Goal: Information Seeking & Learning: Check status

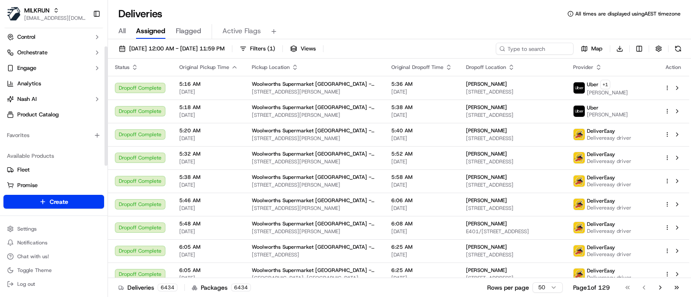
scroll to position [55, 0]
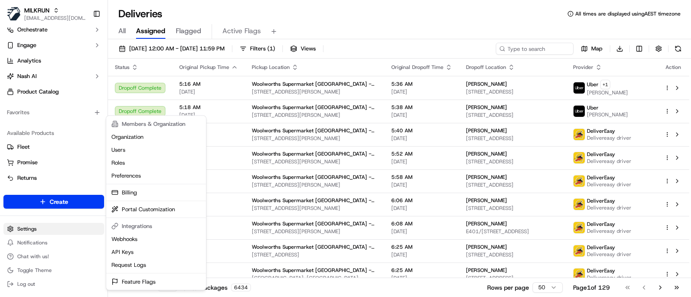
click at [43, 226] on html "MILKRUN jcoates@woolworths.com.au Toggle Sidebar Orders Deliveries Control Orch…" at bounding box center [345, 148] width 691 height 297
click at [23, 229] on html "MILKRUN [EMAIL_ADDRESS][DOMAIN_NAME] Toggle Sidebar Orders Deliveries Control O…" at bounding box center [345, 148] width 691 height 297
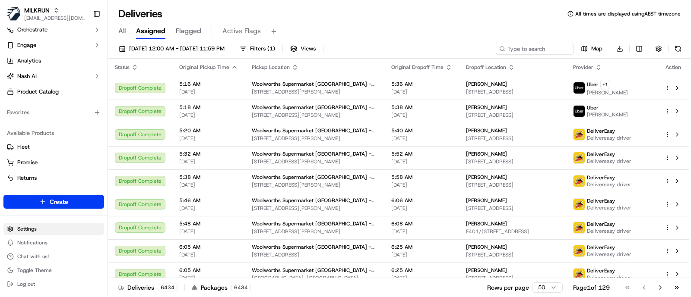
click at [69, 231] on html "MILKRUN jcoates@woolworths.com.au Toggle Sidebar Orders Deliveries Control Orch…" at bounding box center [345, 148] width 691 height 297
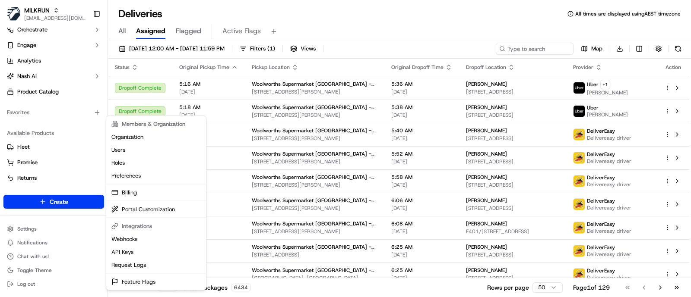
click at [62, 174] on html "MILKRUN jcoates@woolworths.com.au Toggle Sidebar Orders Deliveries Control Orch…" at bounding box center [345, 148] width 691 height 297
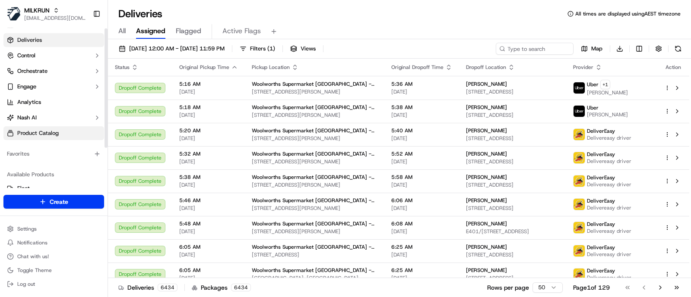
scroll to position [1, 0]
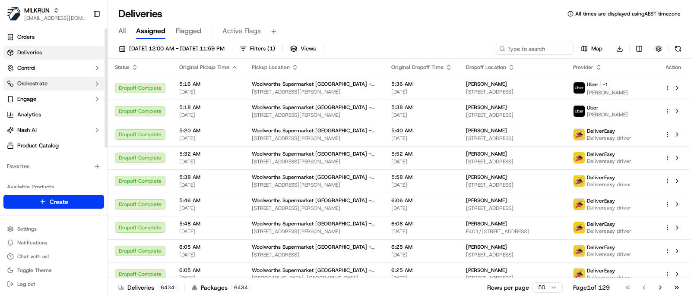
click at [35, 83] on span "Orchestrate" at bounding box center [32, 84] width 30 height 8
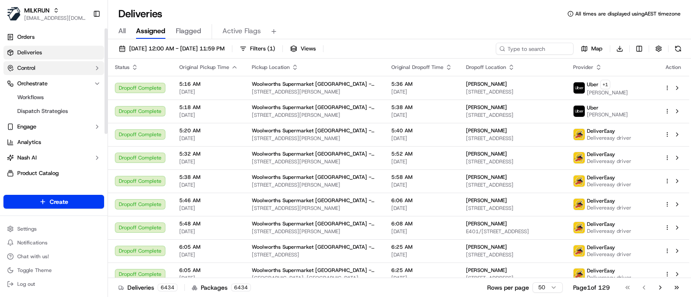
click at [45, 66] on button "Control" at bounding box center [53, 68] width 101 height 14
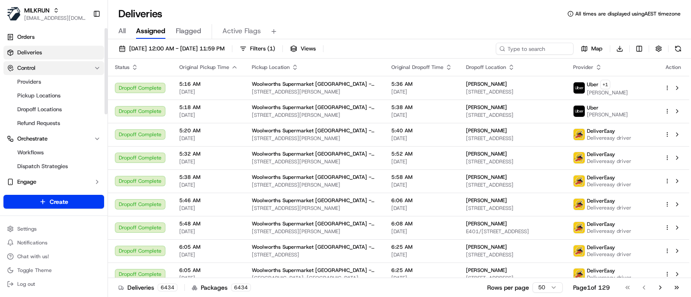
click at [54, 67] on button "Control" at bounding box center [53, 68] width 101 height 14
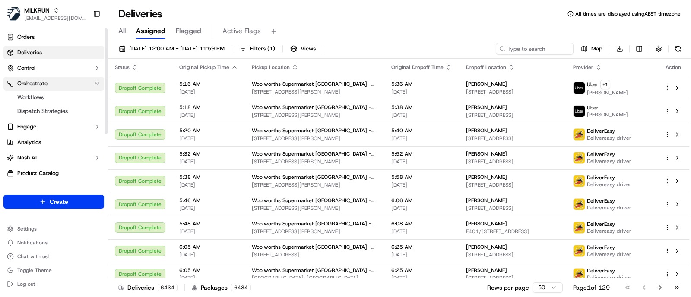
click at [60, 85] on button "Orchestrate" at bounding box center [53, 84] width 101 height 14
click at [65, 83] on button "Orchestrate" at bounding box center [53, 84] width 101 height 14
click at [52, 144] on link "Analytics" at bounding box center [53, 143] width 101 height 14
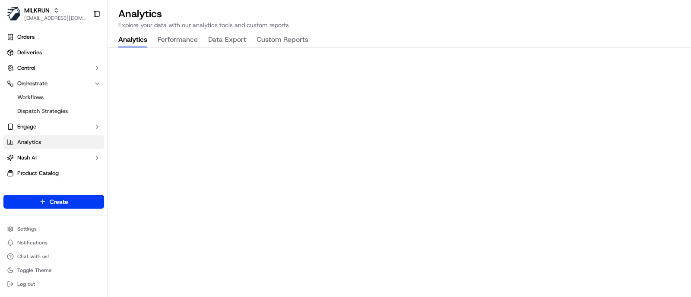
click at [272, 38] on button "Custom Reports" at bounding box center [282, 40] width 52 height 15
click at [606, 35] on div "Analytics Explore your data with our analytics tools and custom reports Analyti…" at bounding box center [399, 148] width 583 height 297
click at [609, 39] on div "Analytics Explore your data with our analytics tools and custom reports Analyti…" at bounding box center [399, 148] width 583 height 297
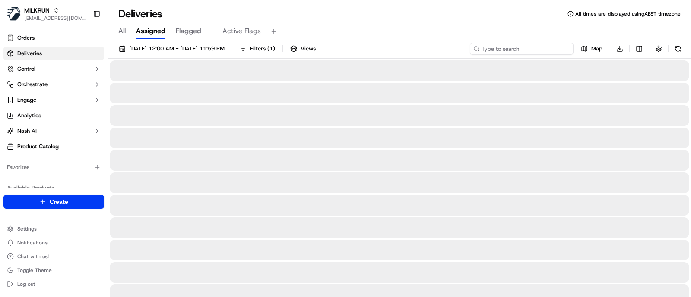
click at [514, 51] on input at bounding box center [522, 49] width 104 height 12
paste input "job_NCTdFtRp9G8WQdkUD2WMp2"
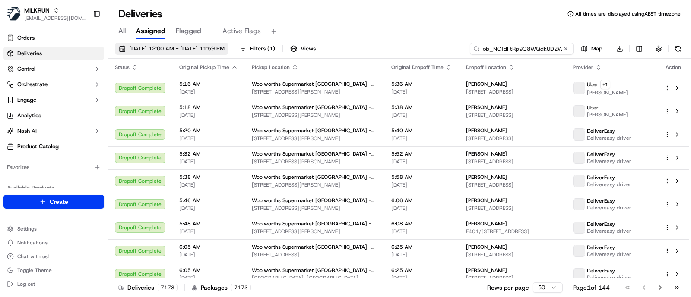
type input "job_NCTdFtRp9G8WQdkUD2WMp2"
click at [207, 48] on span "16/09/2025 12:00 AM - 16/09/2025 11:59 PM" at bounding box center [176, 49] width 95 height 8
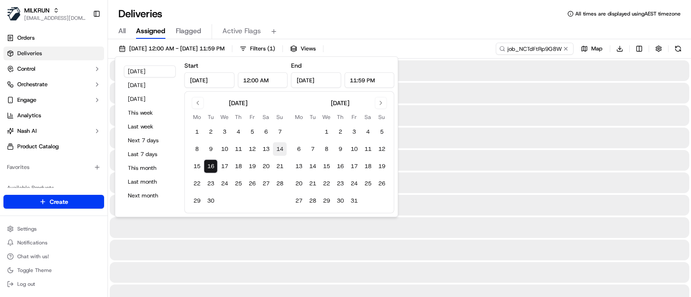
click at [284, 148] on button "14" at bounding box center [280, 149] width 14 height 14
type input "Sep 14, 2025"
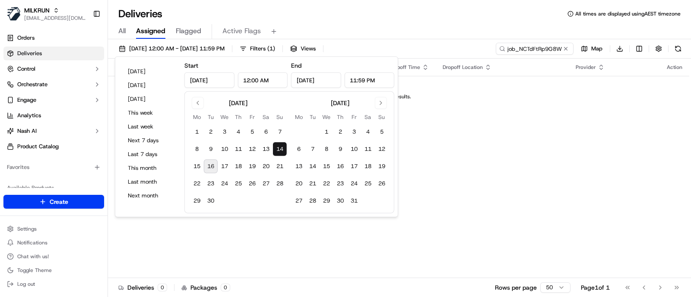
click at [277, 152] on button "14" at bounding box center [280, 149] width 14 height 14
click at [385, 29] on div "All Assigned Flagged Active Flags" at bounding box center [399, 31] width 583 height 15
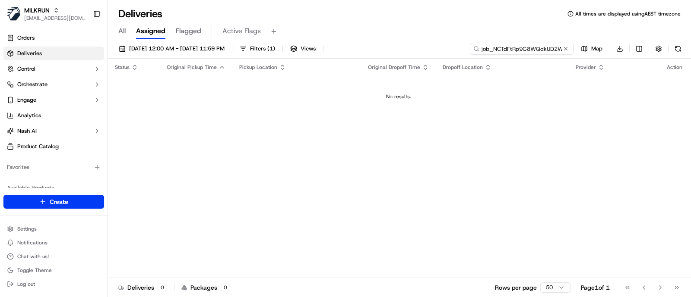
click at [540, 48] on input "job_NCTdFtRp9G8WQdkUD2WMp2" at bounding box center [522, 49] width 104 height 12
click at [170, 52] on span "14/09/2025 12:00 AM - 14/09/2025 11:59 PM" at bounding box center [176, 49] width 95 height 8
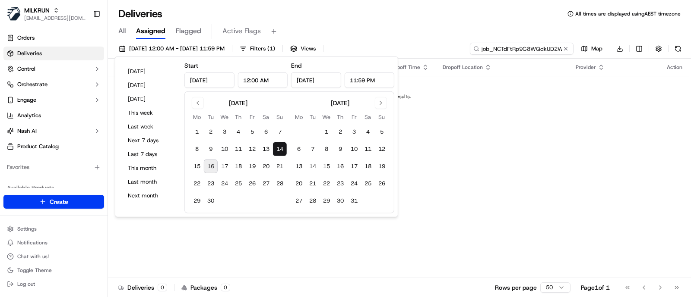
click at [523, 46] on input "job_NCTdFtRp9G8WQdkUD2WMp2" at bounding box center [522, 49] width 104 height 12
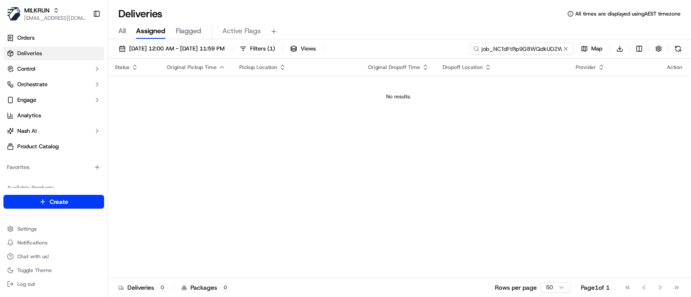
click at [520, 46] on input "job_NCTdFtRp9G8WQdkUD2WMp2" at bounding box center [522, 49] width 104 height 12
click at [196, 54] on button "14/09/2025 12:00 AM - 14/09/2025 11:59 PM" at bounding box center [172, 49] width 114 height 12
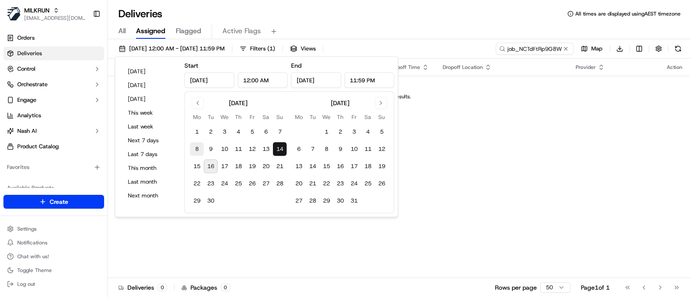
click at [195, 149] on button "8" at bounding box center [197, 149] width 14 height 14
type input "Sep 8, 2025"
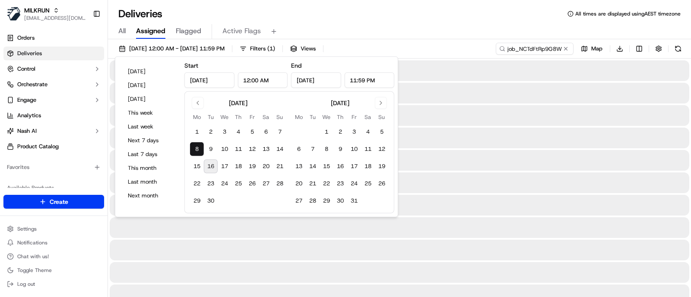
click at [215, 164] on button "16" at bounding box center [211, 167] width 14 height 14
type input "[DATE]"
click at [493, 29] on div "All Assigned Flagged Active Flags" at bounding box center [399, 31] width 583 height 15
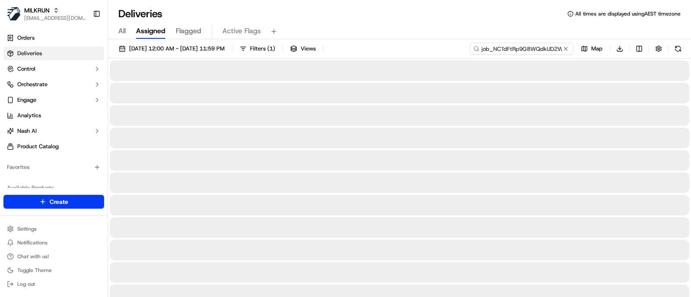
click at [521, 47] on input "job_NCTdFtRp9G8WQdkUD2WMp2" at bounding box center [522, 49] width 104 height 12
click at [503, 32] on div "All Assigned Flagged Active Flags" at bounding box center [399, 31] width 583 height 15
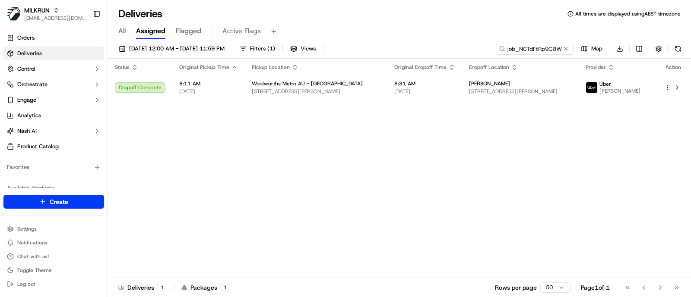
click at [645, 165] on div "Status Original Pickup Time Pickup Location Original Dropoff Time Dropoff Locat…" at bounding box center [398, 169] width 581 height 220
click at [608, 159] on div "Status Original Pickup Time Pickup Location Original Dropoff Time Dropoff Locat…" at bounding box center [398, 169] width 581 height 220
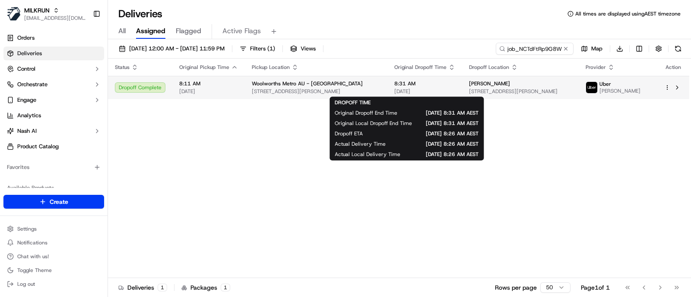
click at [432, 88] on span "15/09/2025" at bounding box center [424, 91] width 61 height 7
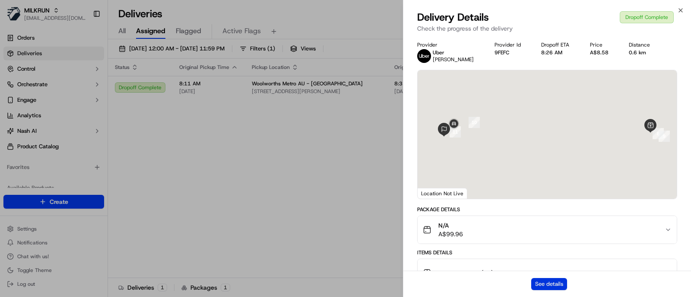
click at [550, 284] on button "See details" at bounding box center [549, 284] width 36 height 12
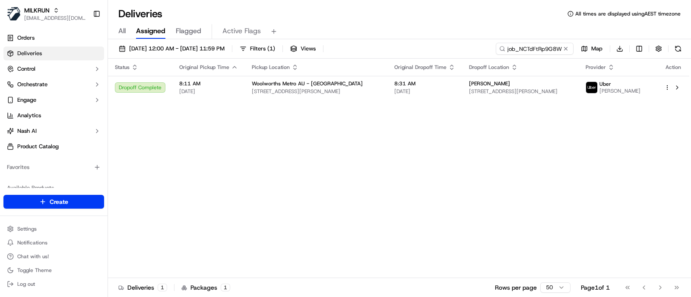
click at [373, 221] on div "Status Original Pickup Time Pickup Location Original Dropoff Time Dropoff Locat…" at bounding box center [398, 169] width 581 height 220
drag, startPoint x: 605, startPoint y: 165, endPoint x: 547, endPoint y: 294, distance: 141.2
click at [605, 165] on div "Status Original Pickup Time Pickup Location Original Dropoff Time Dropoff Locat…" at bounding box center [398, 169] width 581 height 220
click at [591, 156] on div "Status Original Pickup Time Pickup Location Original Dropoff Time Dropoff Locat…" at bounding box center [398, 169] width 581 height 220
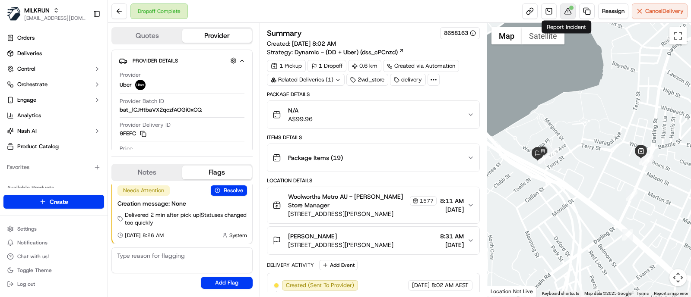
click at [565, 15] on button at bounding box center [568, 11] width 16 height 16
click at [567, 14] on button at bounding box center [568, 11] width 16 height 16
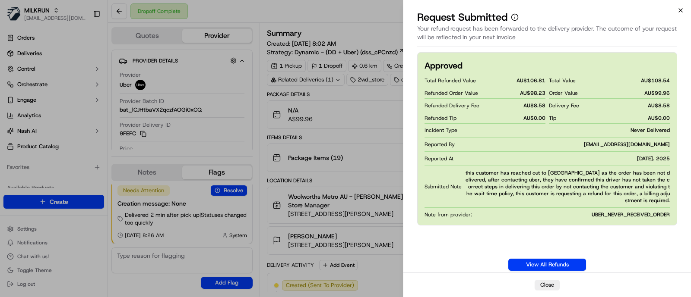
click at [681, 9] on icon "button" at bounding box center [680, 10] width 7 height 7
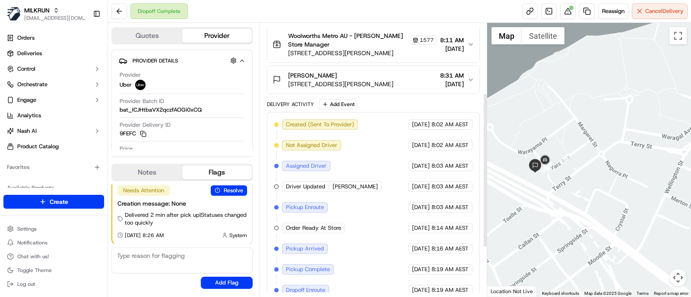
scroll to position [209, 0]
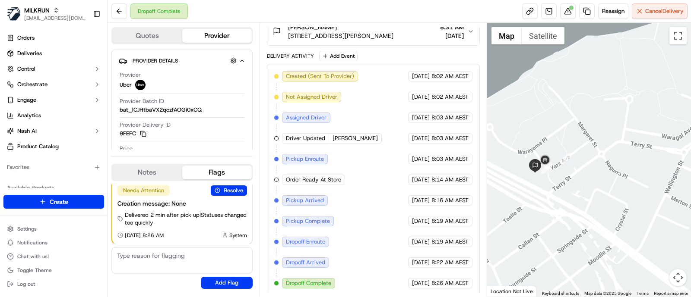
click at [618, 73] on div at bounding box center [589, 160] width 204 height 274
drag, startPoint x: 661, startPoint y: 92, endPoint x: 619, endPoint y: 5, distance: 96.7
click at [661, 92] on div at bounding box center [589, 160] width 204 height 274
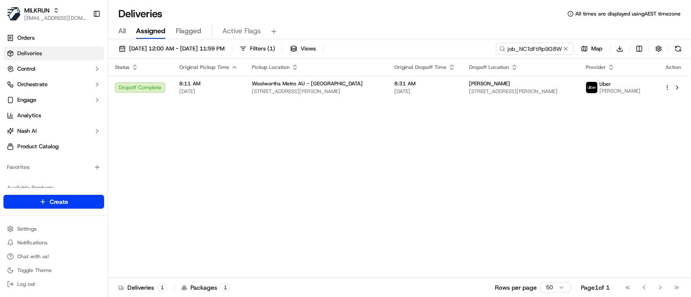
click at [639, 187] on div "Status Original Pickup Time Pickup Location Original Dropoff Time Dropoff Locat…" at bounding box center [398, 169] width 581 height 220
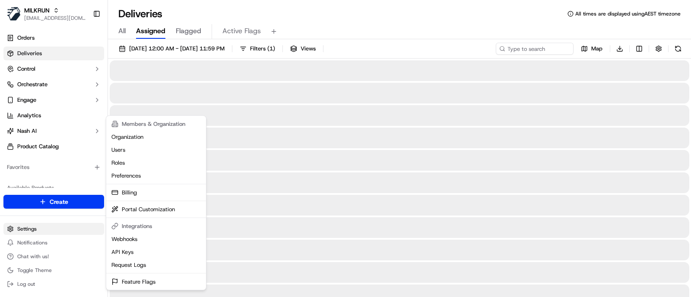
click at [14, 230] on html "MILKRUN [EMAIL_ADDRESS][DOMAIN_NAME] Toggle Sidebar Orders Deliveries Control O…" at bounding box center [345, 148] width 691 height 297
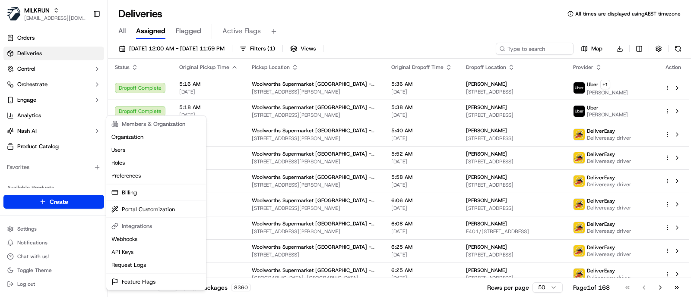
click at [39, 81] on html "MILKRUN jcoates@woolworths.com.au Toggle Sidebar Orders Deliveries Control Orch…" at bounding box center [345, 148] width 691 height 297
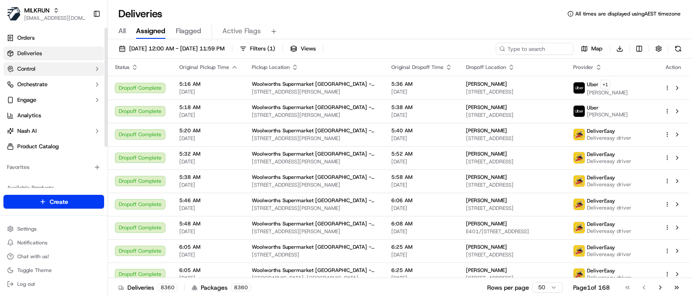
click at [43, 68] on button "Control" at bounding box center [53, 69] width 101 height 14
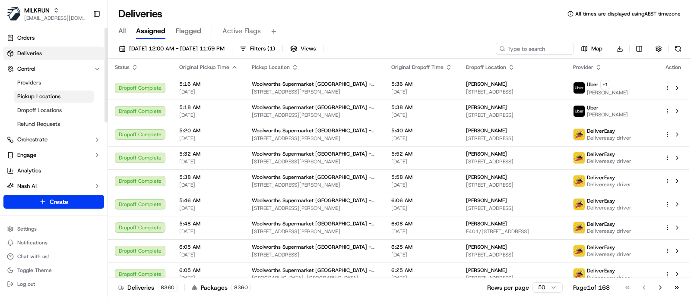
click at [44, 98] on span "Pickup Locations" at bounding box center [38, 97] width 43 height 8
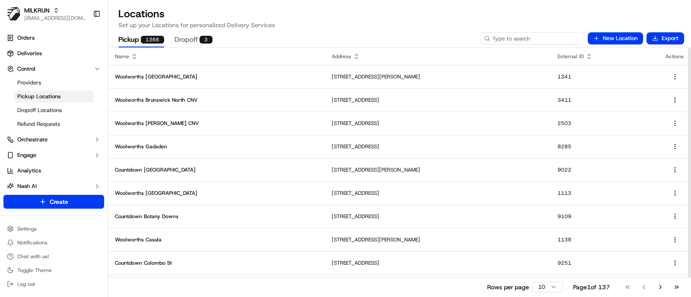
click at [568, 38] on input at bounding box center [532, 38] width 104 height 12
type input "emerton"
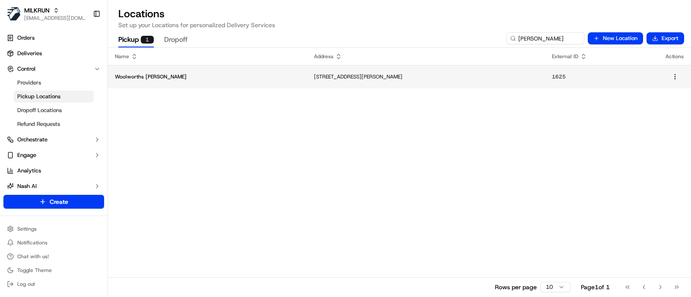
click at [307, 79] on td "40 Jersey Rd, Emerton NSW 2770, Australia" at bounding box center [426, 76] width 238 height 23
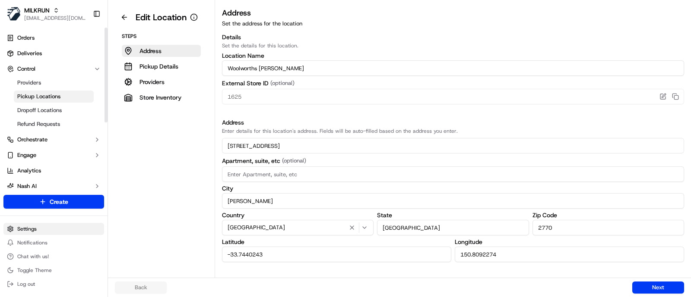
click at [40, 230] on html "MILKRUN jcoates@woolworths.com.au Toggle Sidebar Orders Deliveries Control Prov…" at bounding box center [345, 148] width 691 height 297
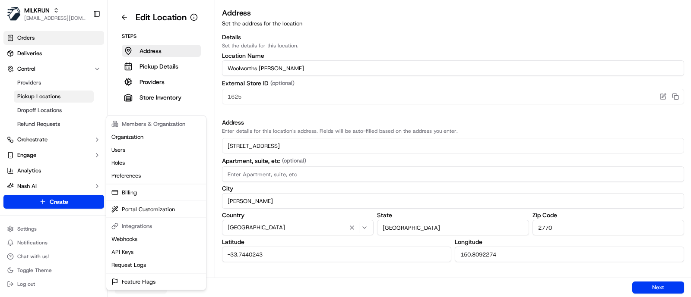
click at [32, 36] on html "MILKRUN jcoates@woolworths.com.au Toggle Sidebar Orders Deliveries Control Prov…" at bounding box center [345, 148] width 691 height 297
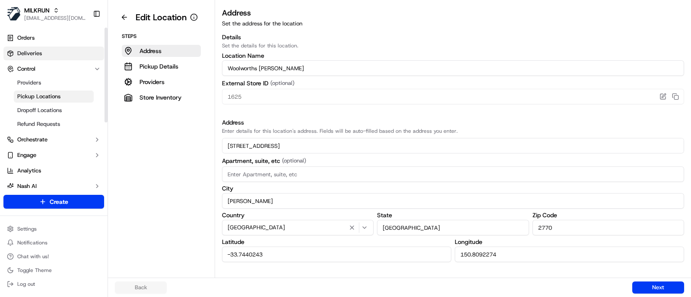
click at [33, 52] on span "Deliveries" at bounding box center [29, 54] width 25 height 8
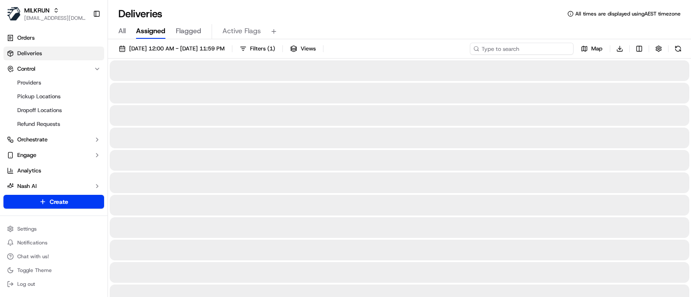
click at [537, 44] on input at bounding box center [522, 49] width 104 height 12
type input "emerton"
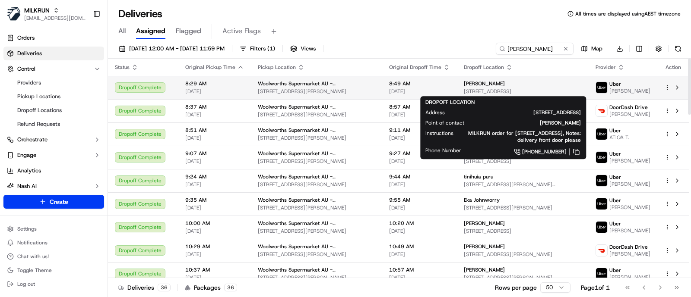
click at [464, 82] on span "Patrick Dwyer" at bounding box center [484, 83] width 41 height 7
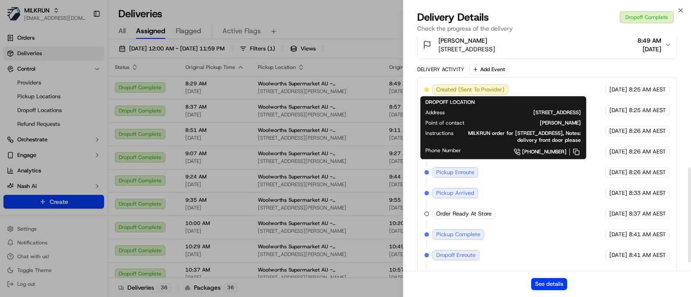
scroll to position [324, 0]
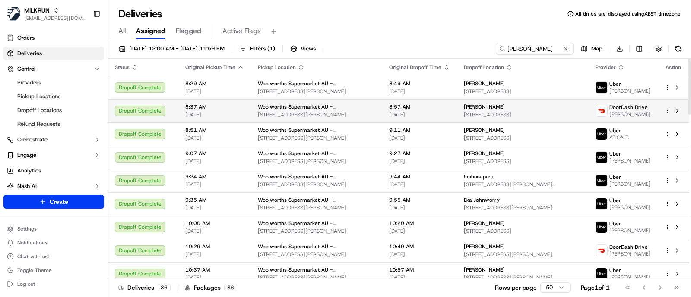
click at [323, 114] on span "40 Jersey Rd, Emerton, NSW 2770, AU" at bounding box center [316, 114] width 117 height 7
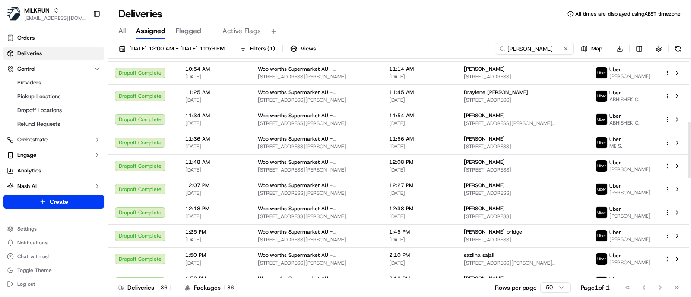
scroll to position [270, 0]
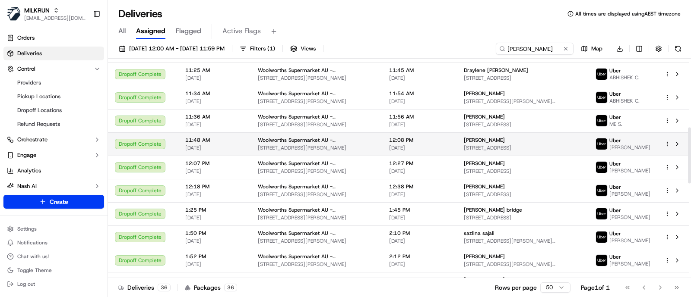
click at [290, 135] on td "Woolworths Supermarket AU - Emerton 40 Jersey Rd, Emerton, NSW 2770, AU" at bounding box center [316, 144] width 131 height 23
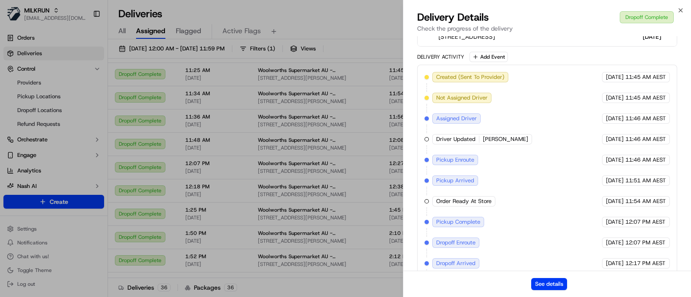
scroll to position [344, 0]
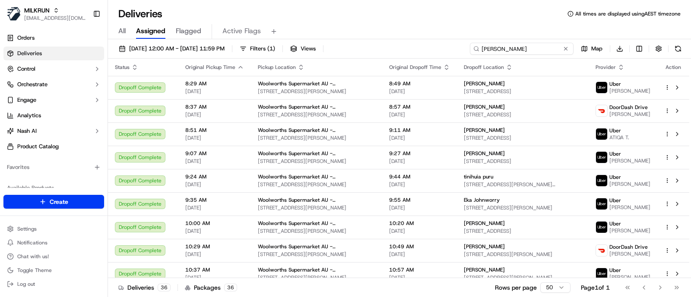
click at [570, 46] on input "[PERSON_NAME]" at bounding box center [522, 49] width 104 height 12
click at [565, 46] on button at bounding box center [565, 48] width 9 height 9
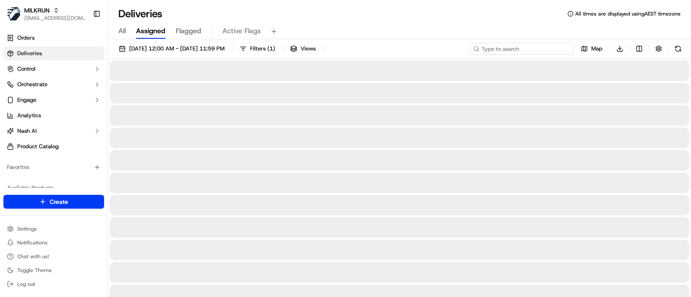
click at [537, 47] on input at bounding box center [522, 49] width 104 height 12
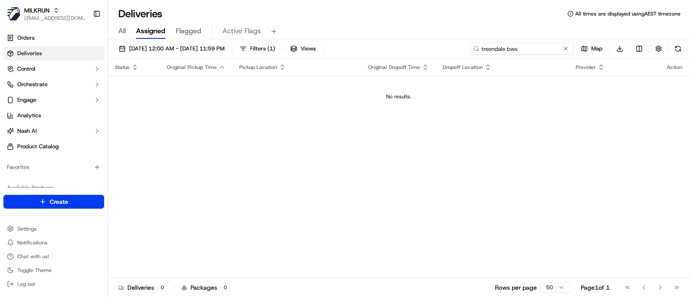
drag, startPoint x: 531, startPoint y: 48, endPoint x: 505, endPoint y: 46, distance: 26.0
click at [505, 46] on input "treendale bws" at bounding box center [522, 49] width 104 height 12
type input "treendale"
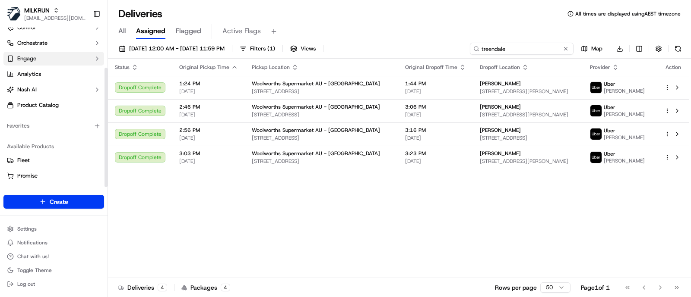
scroll to position [54, 0]
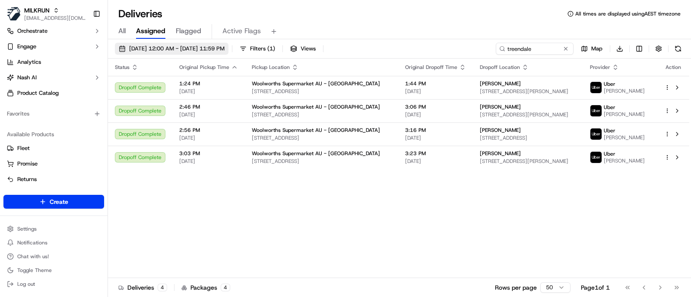
click at [173, 51] on span "[DATE] 12:00 AM - [DATE] 11:59 PM" at bounding box center [176, 49] width 95 height 8
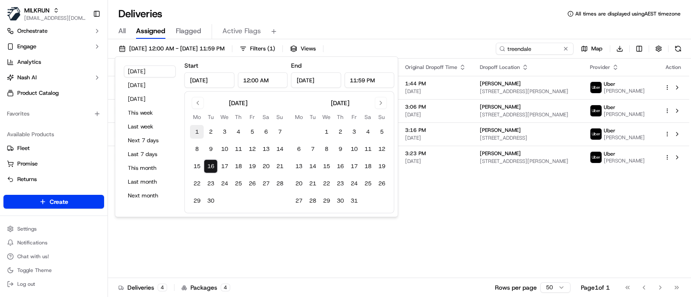
click at [197, 129] on button "1" at bounding box center [197, 132] width 14 height 14
type input "[DATE]"
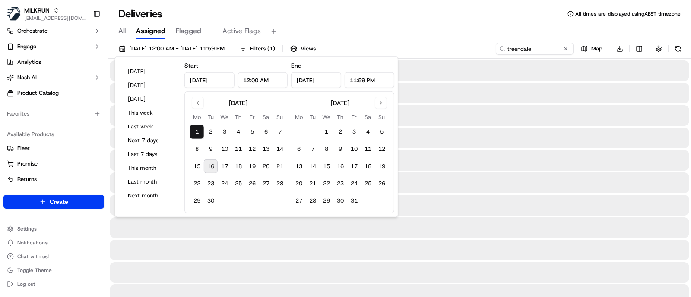
click at [214, 167] on button "16" at bounding box center [211, 167] width 14 height 14
type input "[DATE]"
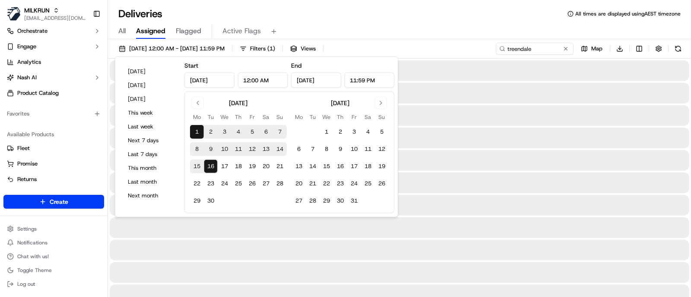
click at [476, 32] on div "All Assigned Flagged Active Flags" at bounding box center [399, 31] width 583 height 15
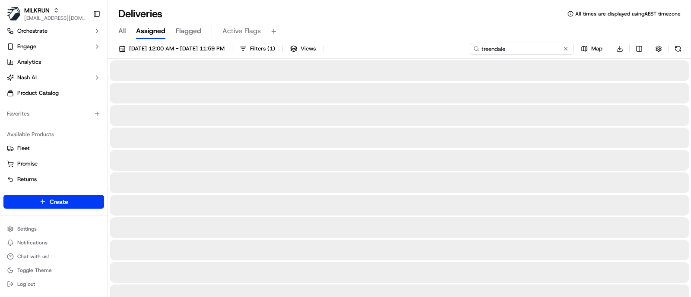
click at [549, 50] on input "treendale" at bounding box center [522, 49] width 104 height 12
type input "treendale bws"
click at [605, 22] on div "All Assigned Flagged Active Flags" at bounding box center [399, 30] width 583 height 19
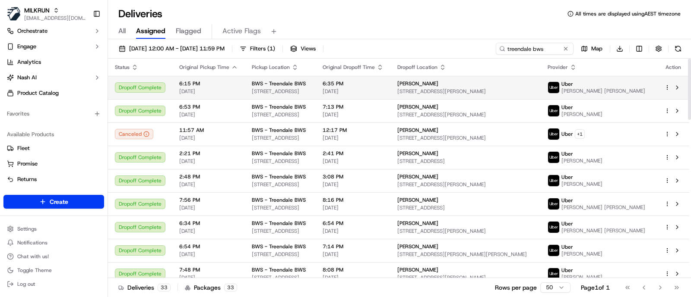
click at [239, 83] on td "6:15 PM [DATE]" at bounding box center [208, 87] width 73 height 23
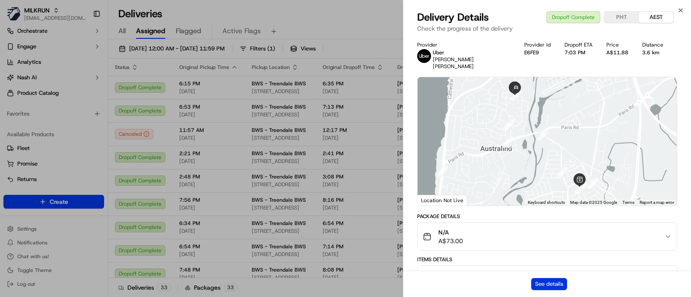
click at [543, 284] on button "See details" at bounding box center [549, 284] width 36 height 12
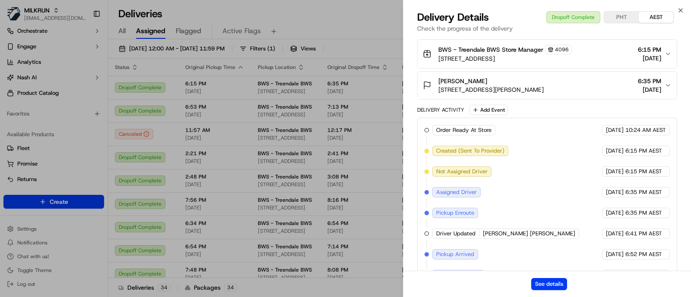
scroll to position [215, 0]
